Goal: Transaction & Acquisition: Purchase product/service

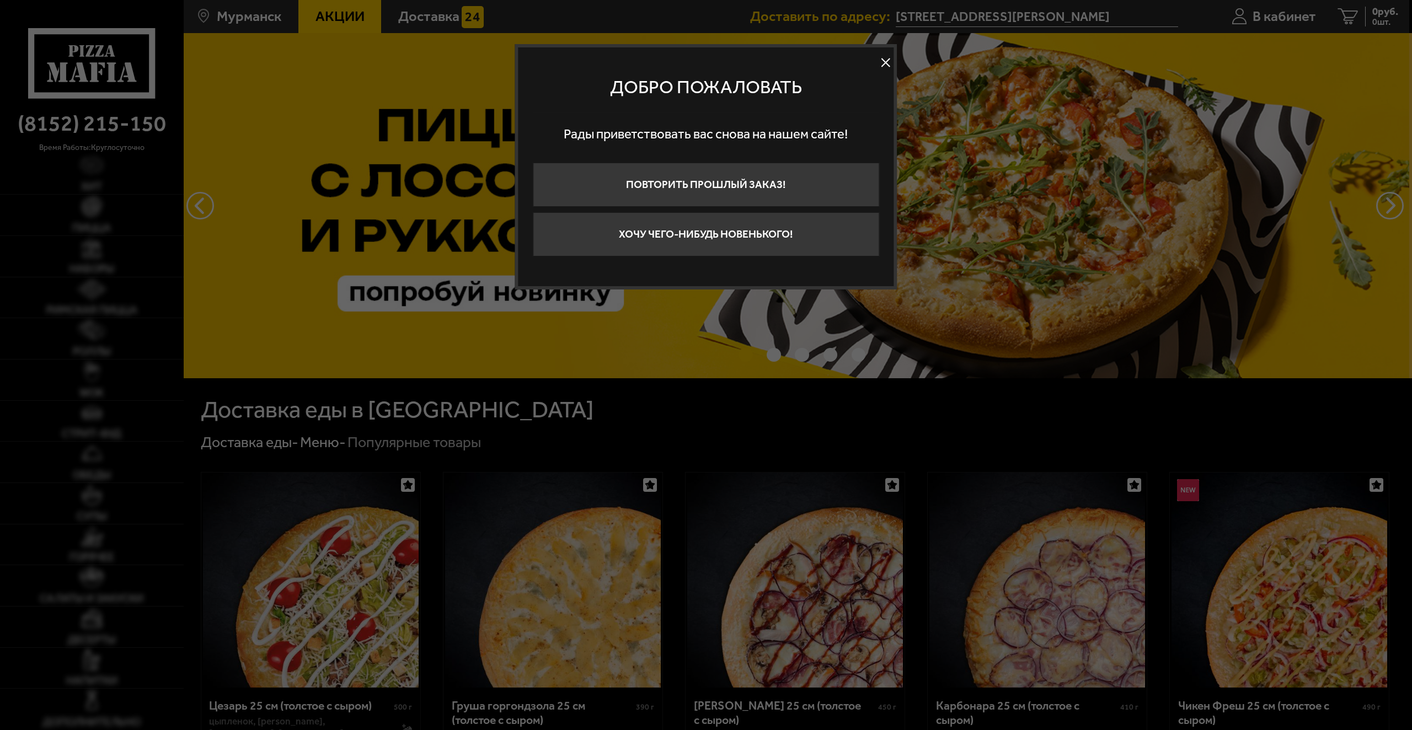
click at [889, 61] on button at bounding box center [886, 63] width 17 height 17
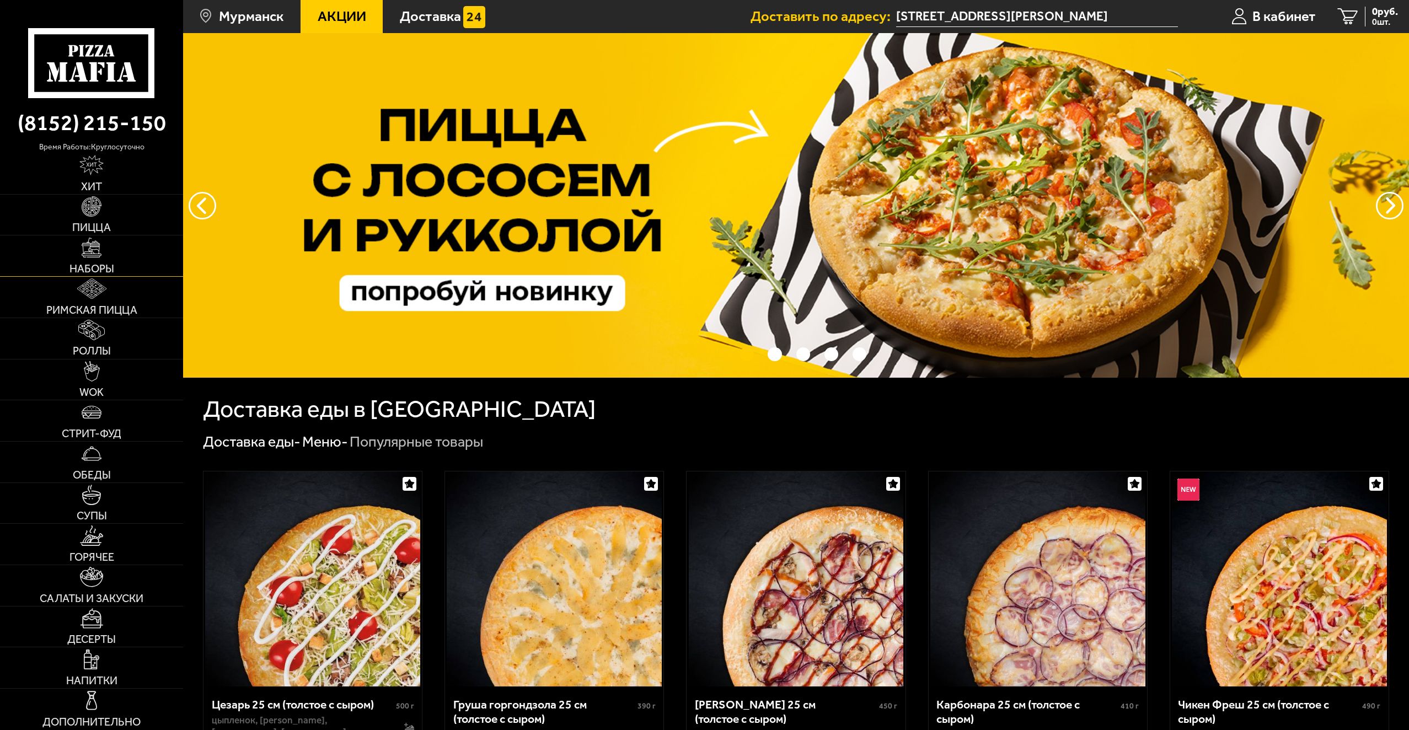
click at [108, 270] on span "Наборы" at bounding box center [92, 269] width 45 height 11
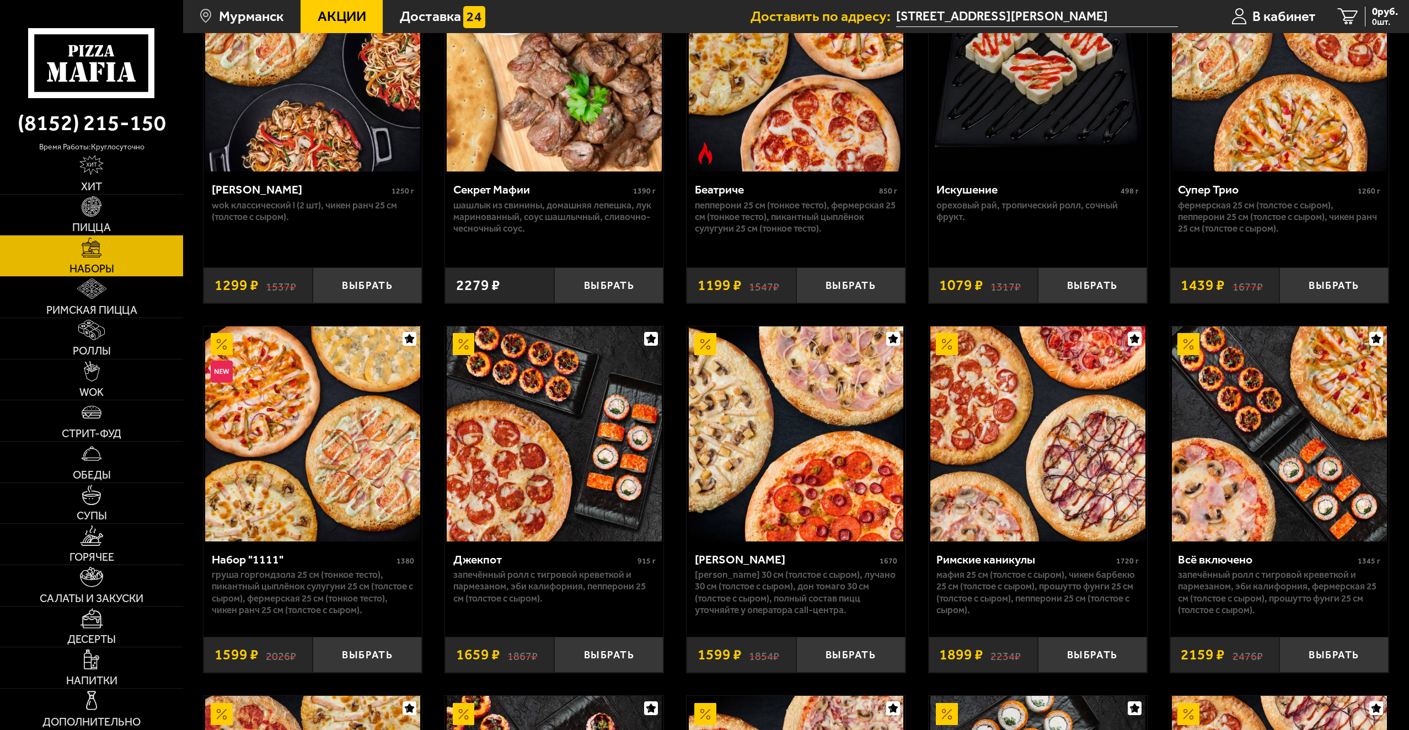
scroll to position [938, 0]
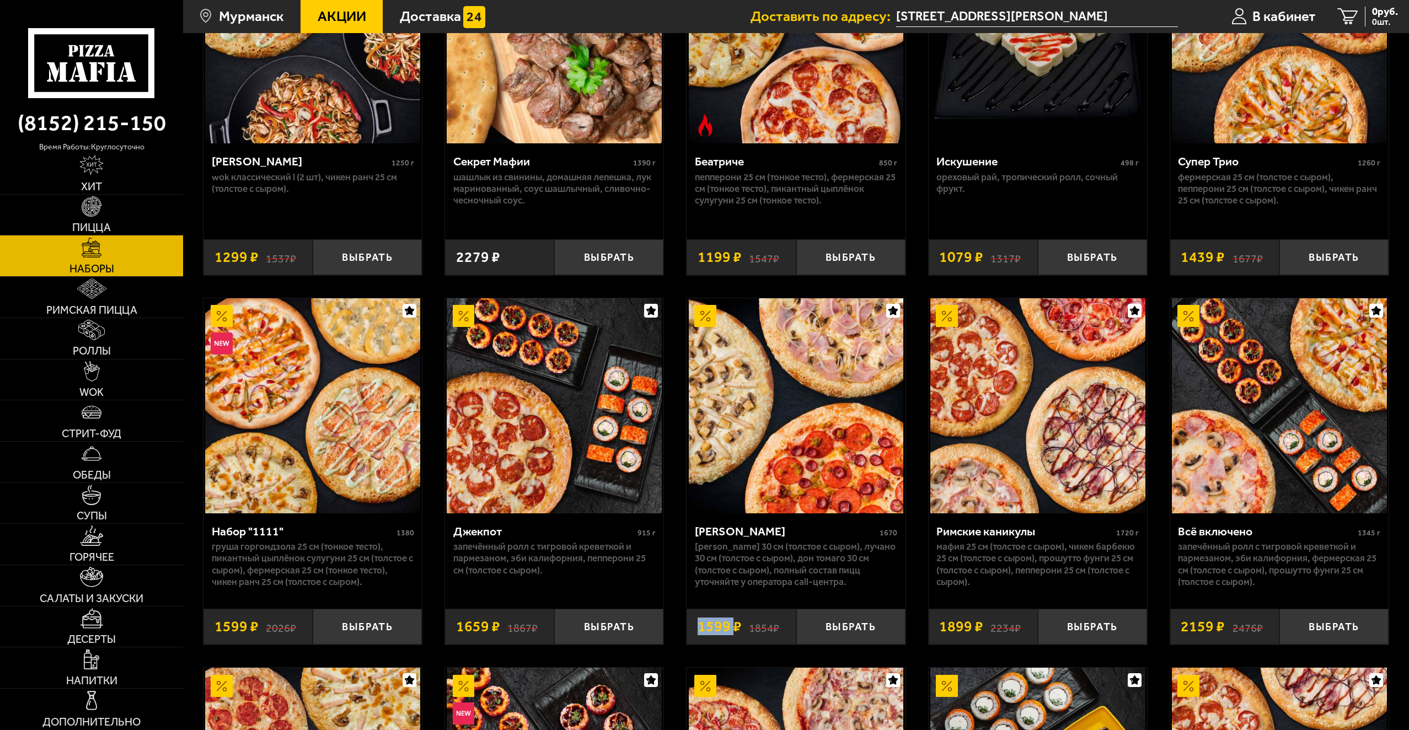
drag, startPoint x: 693, startPoint y: 631, endPoint x: 731, endPoint y: 632, distance: 38.1
click at [731, 632] on div "1854 ₽ 1599 ₽" at bounding box center [741, 627] width 109 height 36
click at [429, 215] on div "Вкусная парочка 860 г Чикен Барбекю 25 см (толстое с сыром), Пепперони 25 см (т…" at bounding box center [796, 502] width 1226 height 2667
click at [865, 631] on button "Выбрать" at bounding box center [851, 627] width 109 height 36
click at [1368, 15] on span "1599 руб." at bounding box center [1377, 12] width 42 height 10
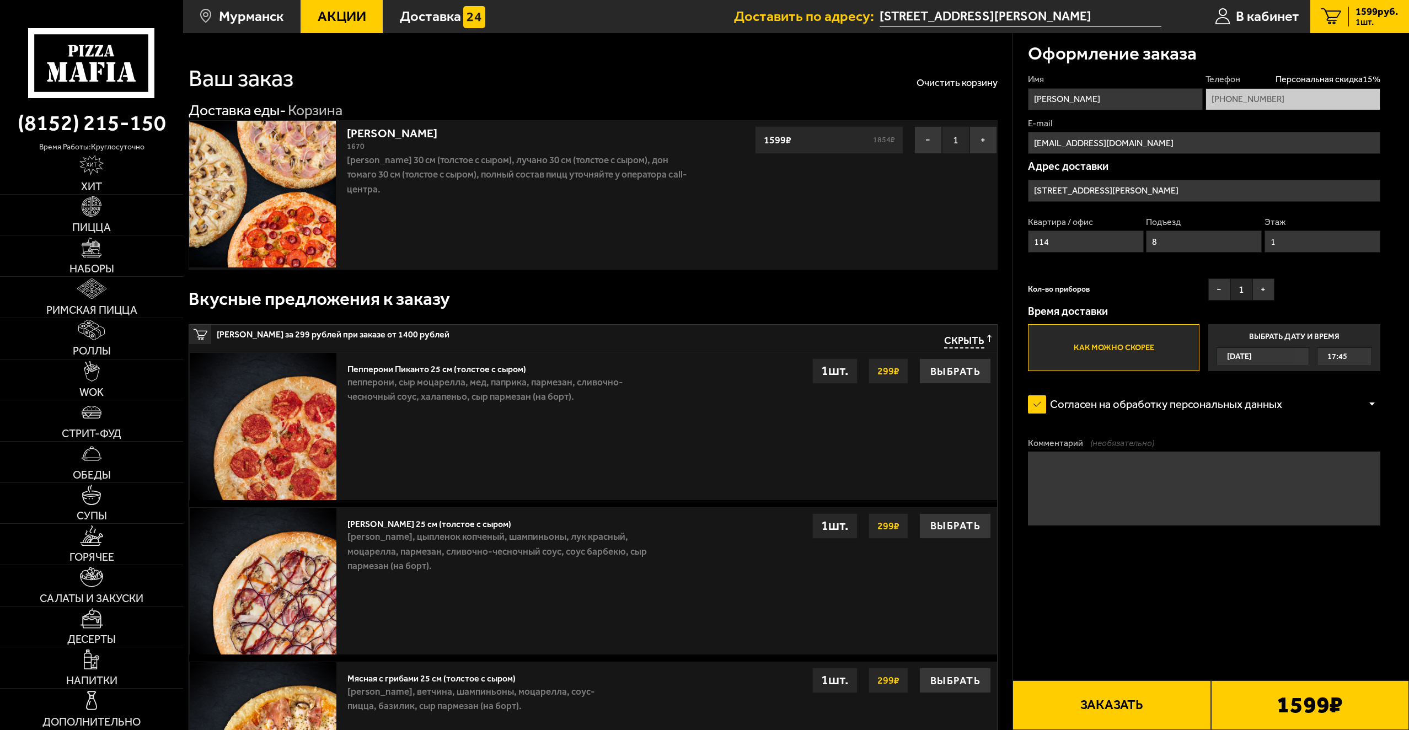
click at [1116, 704] on button "Заказать" at bounding box center [1112, 706] width 198 height 50
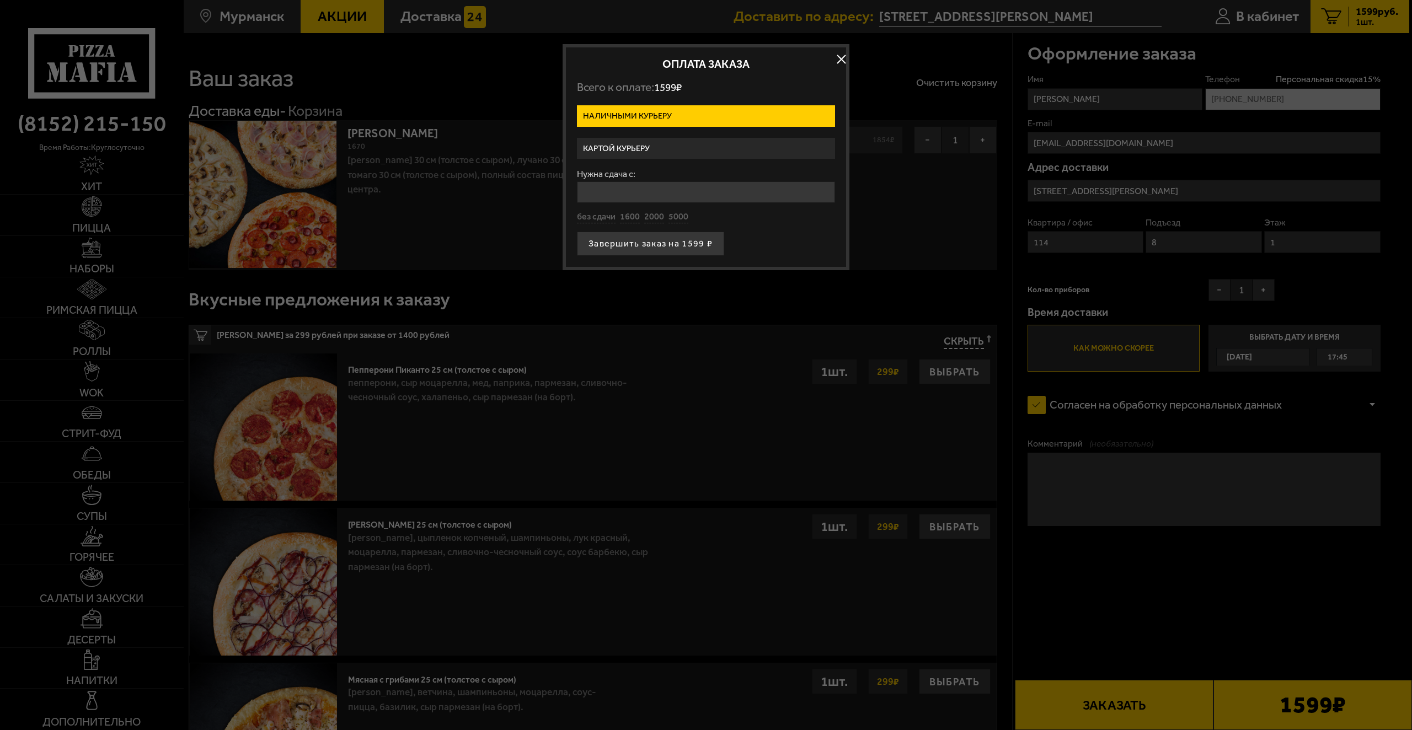
click at [711, 148] on label "Картой курьеру" at bounding box center [706, 149] width 258 height 22
click at [0, 0] on input "Картой курьеру" at bounding box center [0, 0] width 0 height 0
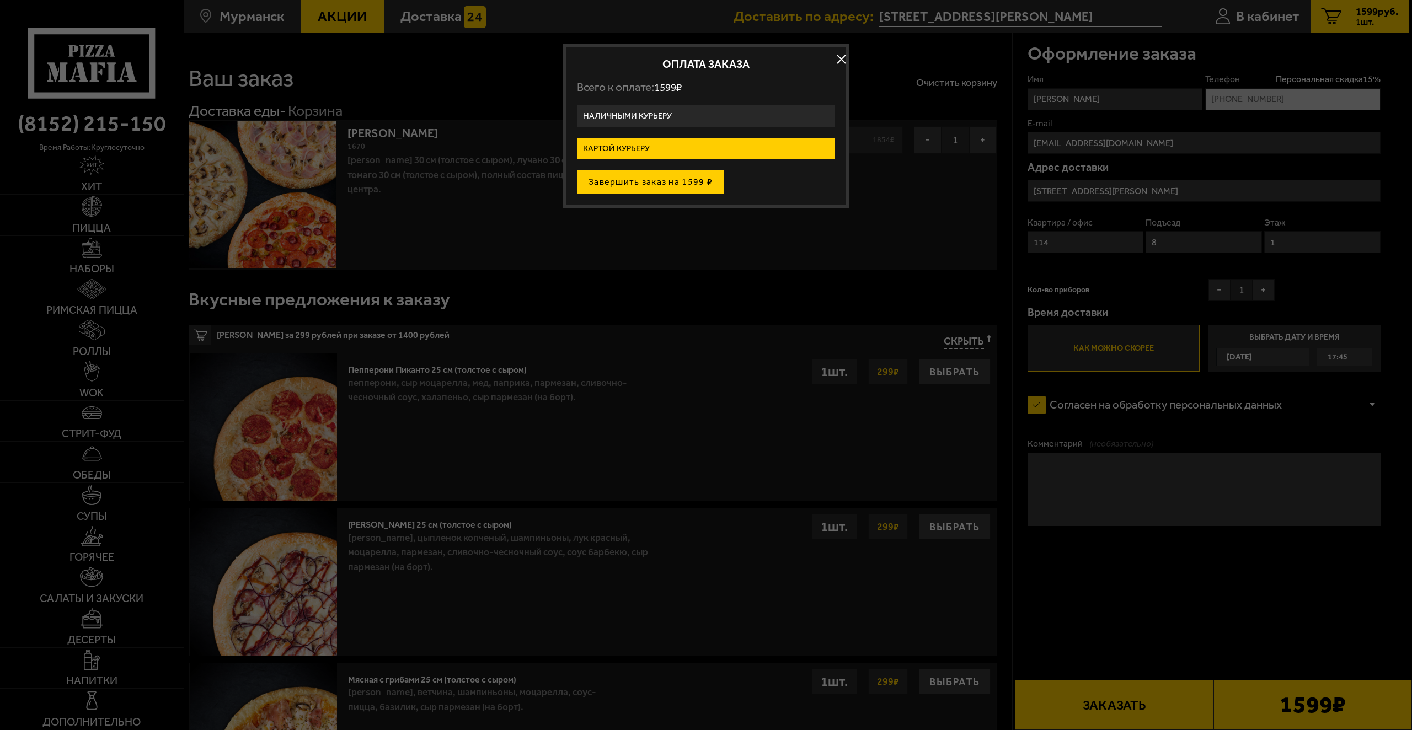
click at [685, 184] on button "Завершить заказ на 1599 ₽" at bounding box center [650, 182] width 147 height 24
